Goal: Information Seeking & Learning: Learn about a topic

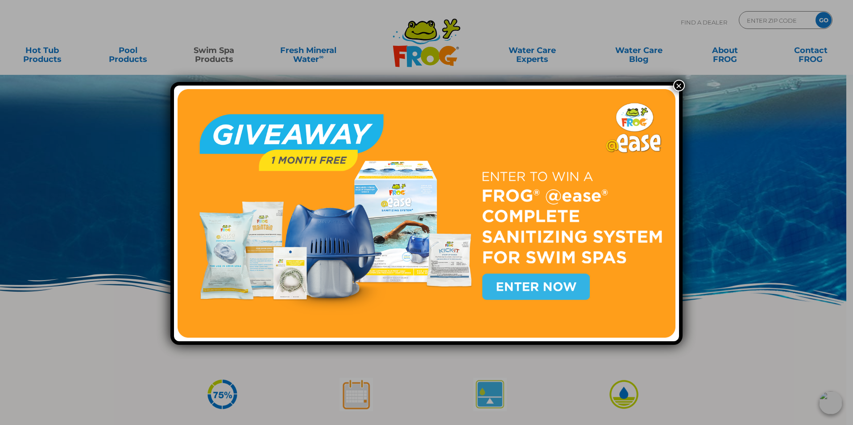
click at [676, 86] on button "×" at bounding box center [679, 86] width 12 height 12
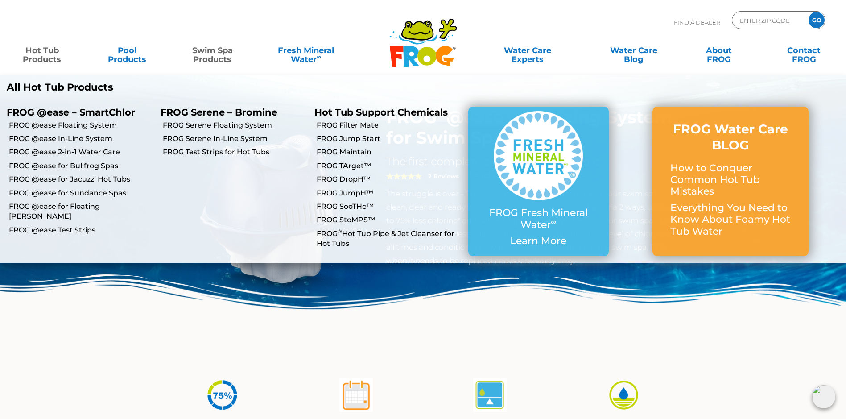
click at [42, 59] on link "Hot Tub Products" at bounding box center [42, 50] width 66 height 18
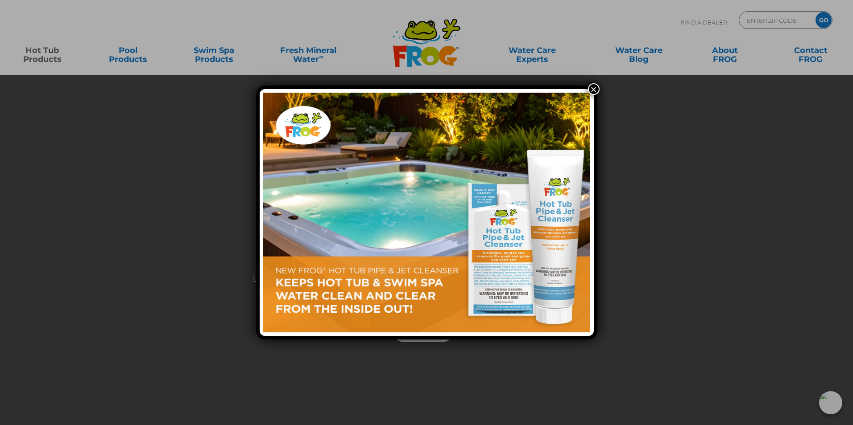
click at [593, 89] on button "×" at bounding box center [594, 89] width 12 height 12
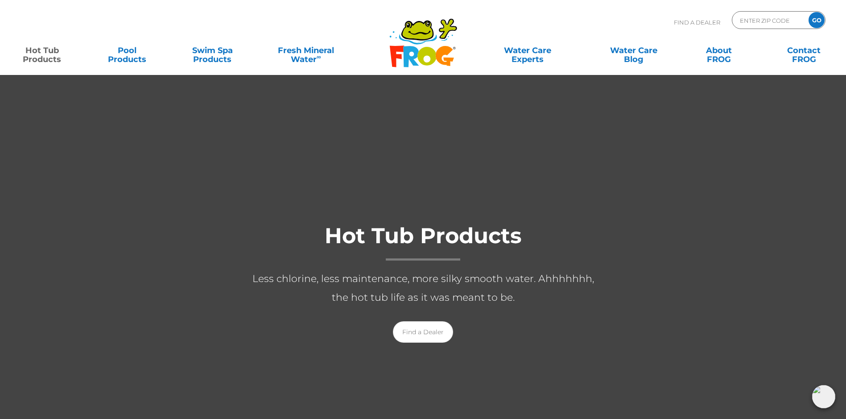
scroll to position [0, 7]
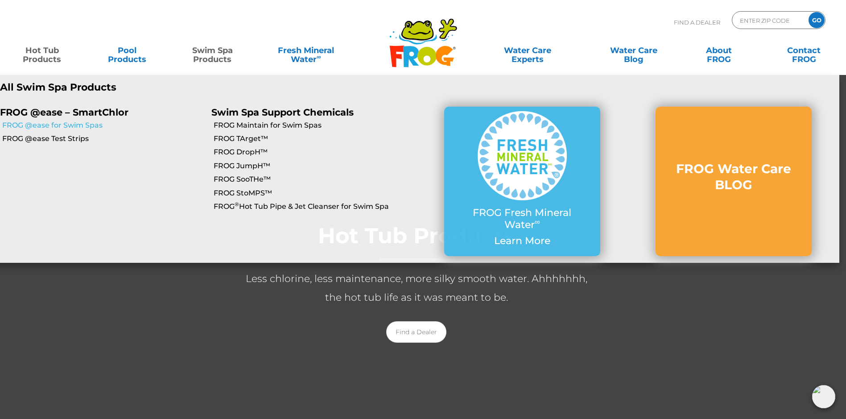
click at [92, 126] on link "FROG @ease for Swim Spas" at bounding box center [103, 125] width 202 height 10
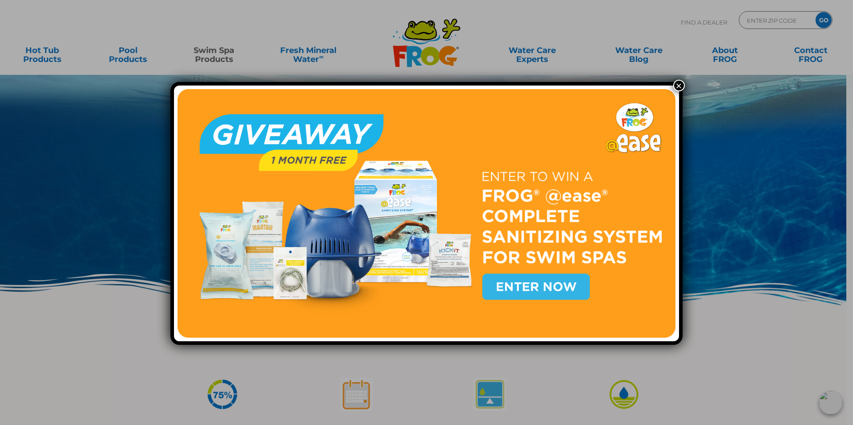
click at [676, 84] on button "×" at bounding box center [679, 86] width 12 height 12
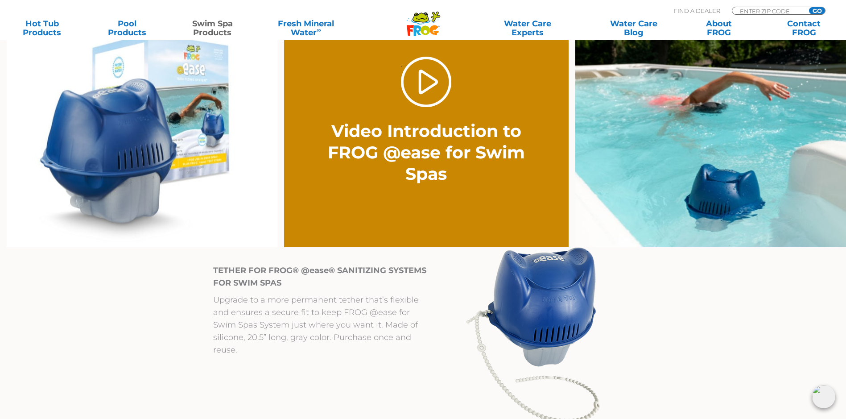
scroll to position [705, 0]
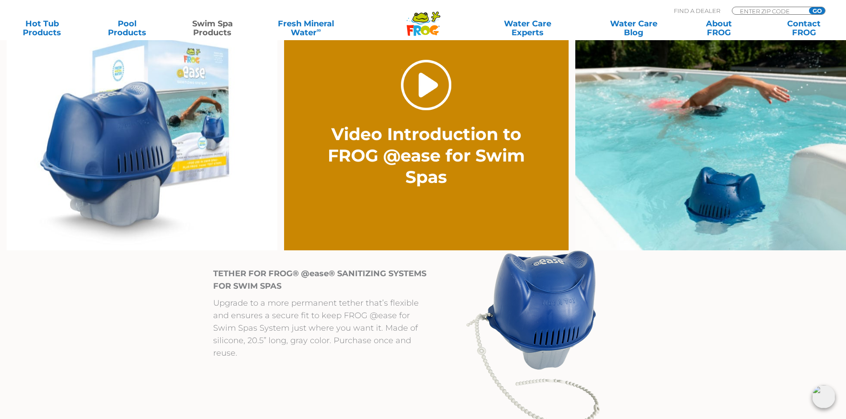
click at [426, 95] on link "." at bounding box center [426, 85] width 50 height 50
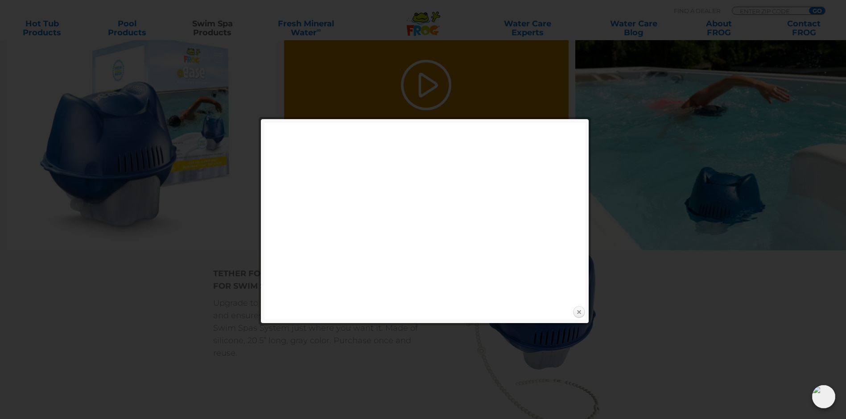
click at [580, 309] on link "Close" at bounding box center [578, 311] width 13 height 13
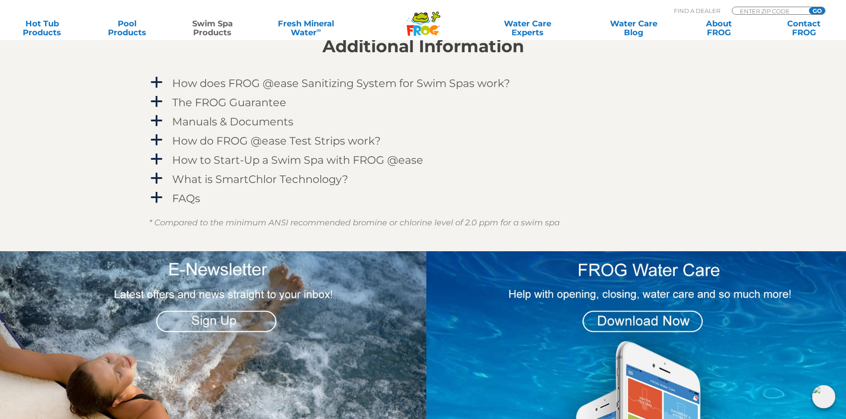
scroll to position [1136, 0]
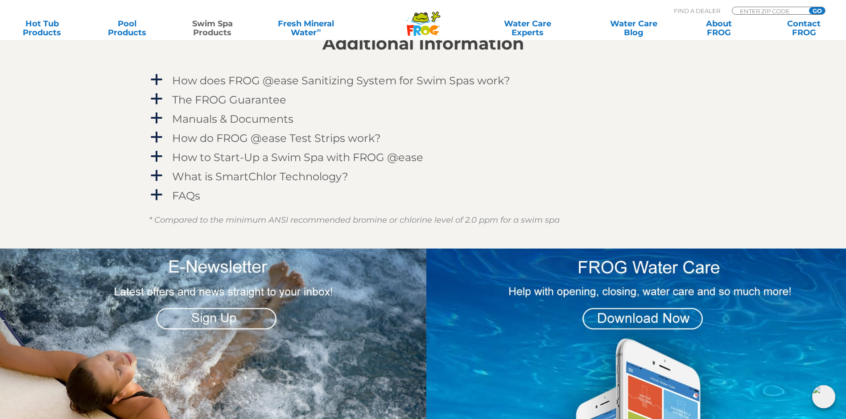
click at [225, 54] on h2 "Additional Information" at bounding box center [423, 44] width 548 height 20
click at [160, 182] on span "a" at bounding box center [156, 175] width 13 height 13
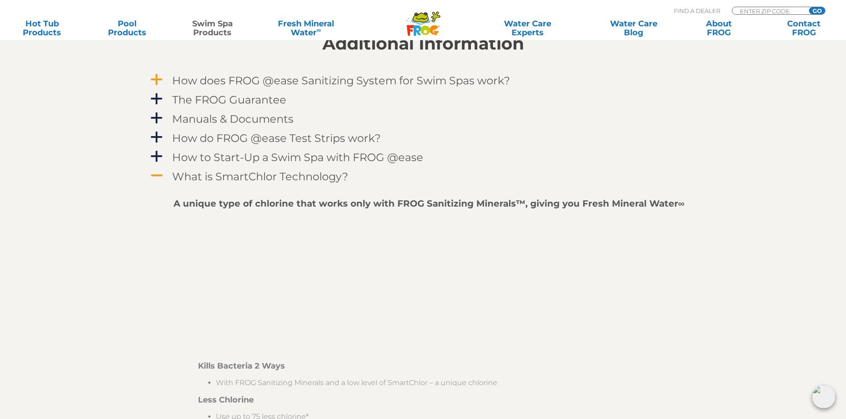
click at [159, 87] on span "a" at bounding box center [156, 79] width 13 height 13
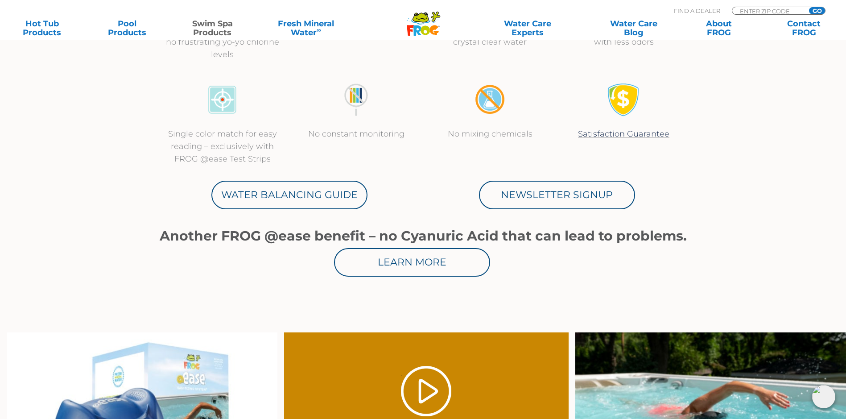
scroll to position [0, 0]
